Goal: Find specific page/section

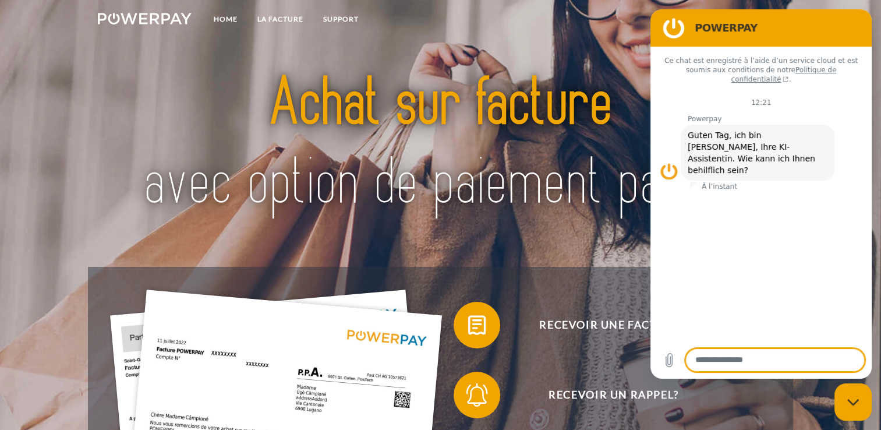
type textarea "*"
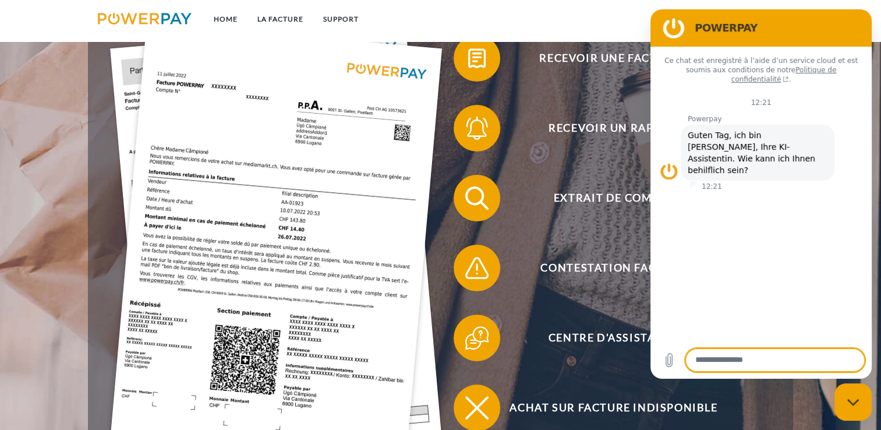
scroll to position [268, 0]
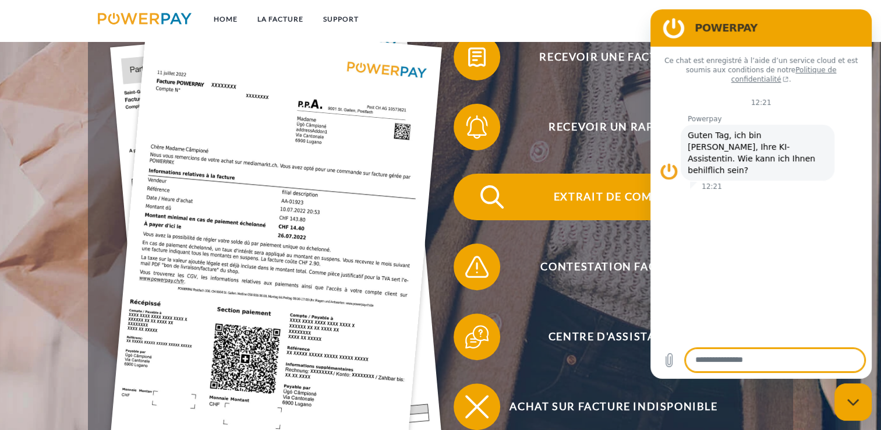
click at [562, 203] on span "Extrait de compte" at bounding box center [613, 196] width 285 height 47
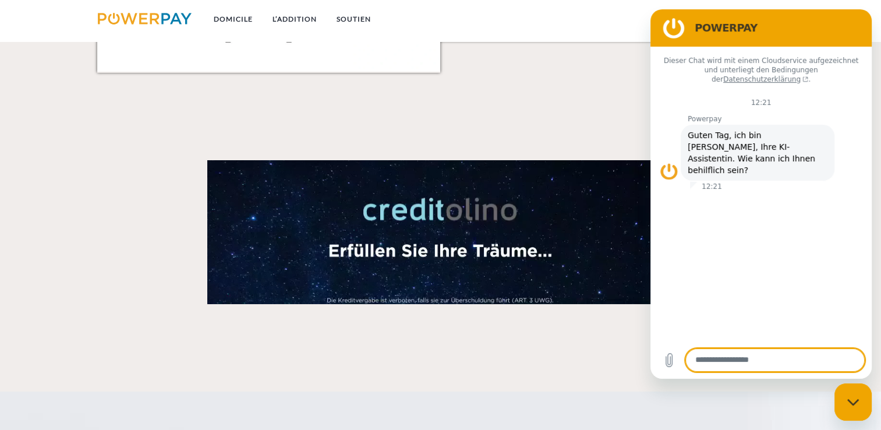
scroll to position [1610, 0]
